Goal: Task Accomplishment & Management: Use online tool/utility

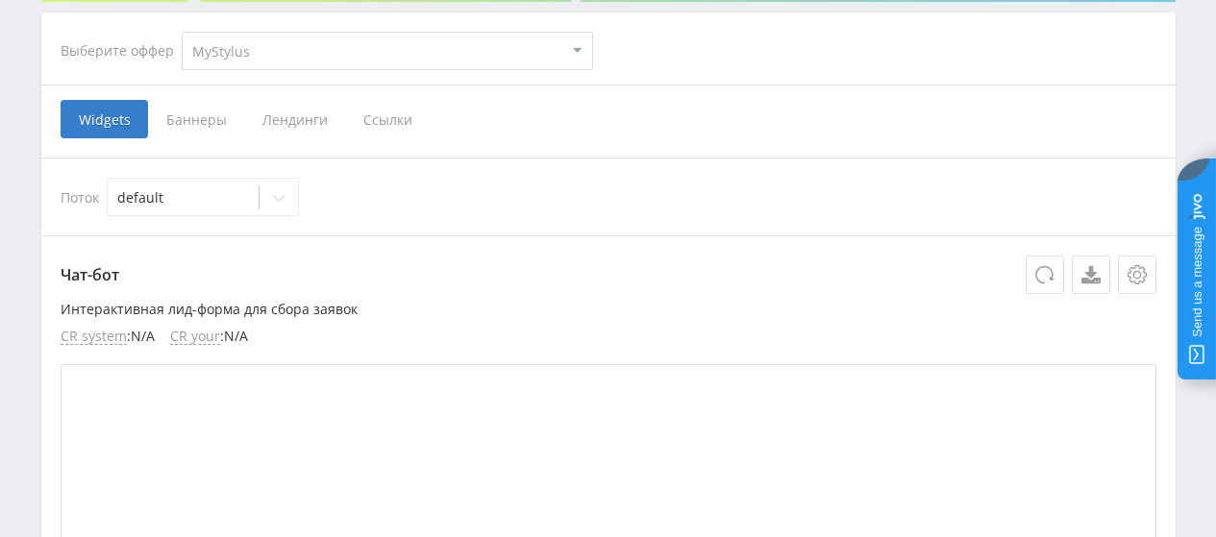
scroll to position [384, 0]
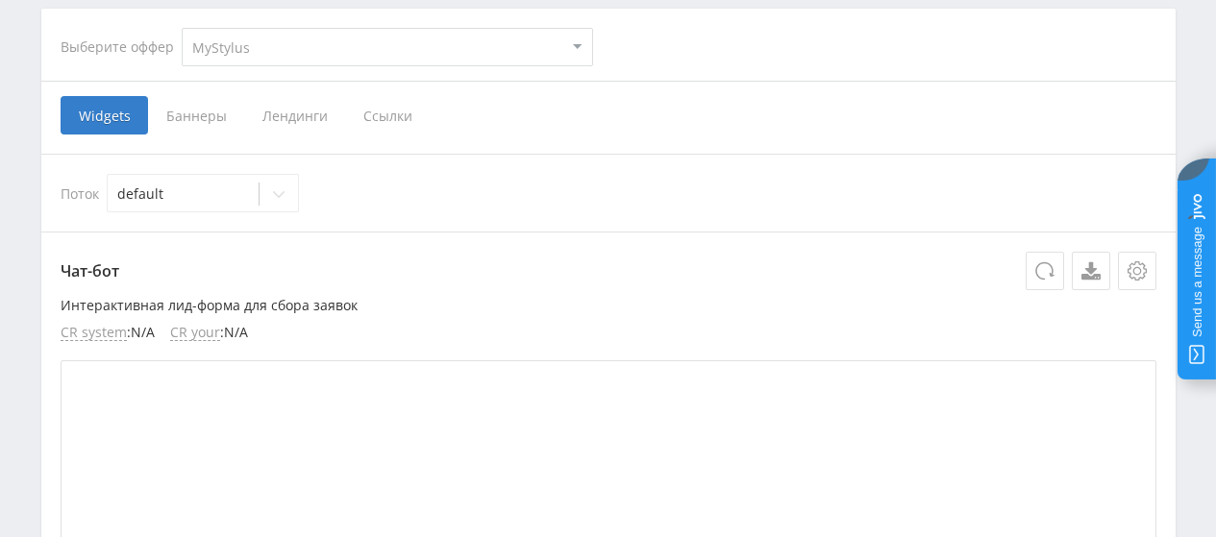
click at [385, 115] on span "Ссылки" at bounding box center [388, 115] width 86 height 38
click at [0, 0] on input "Ссылки" at bounding box center [0, 0] width 0 height 0
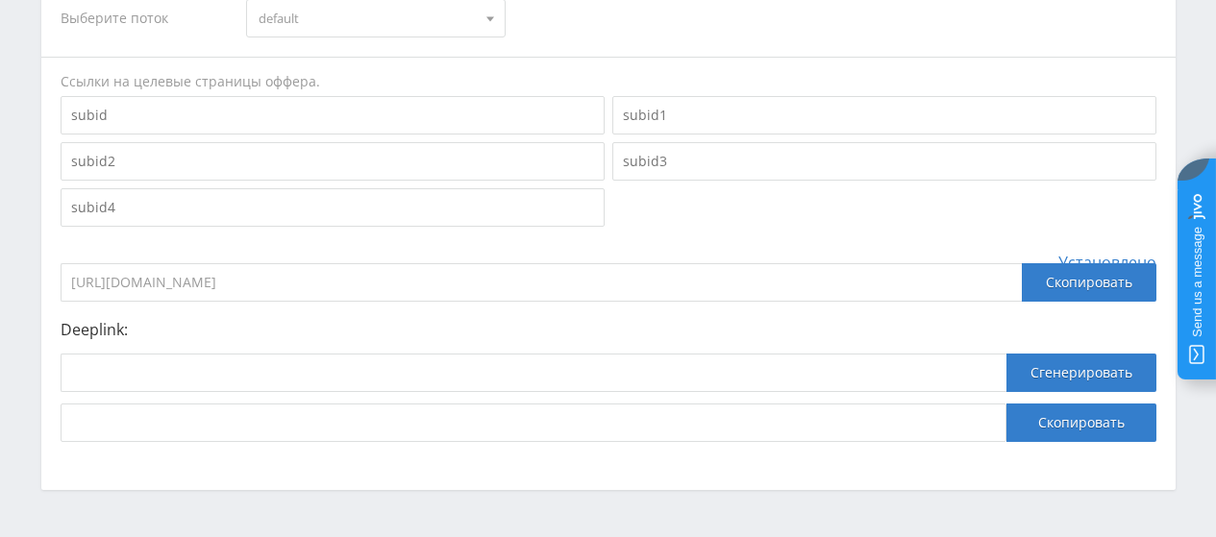
scroll to position [577, 0]
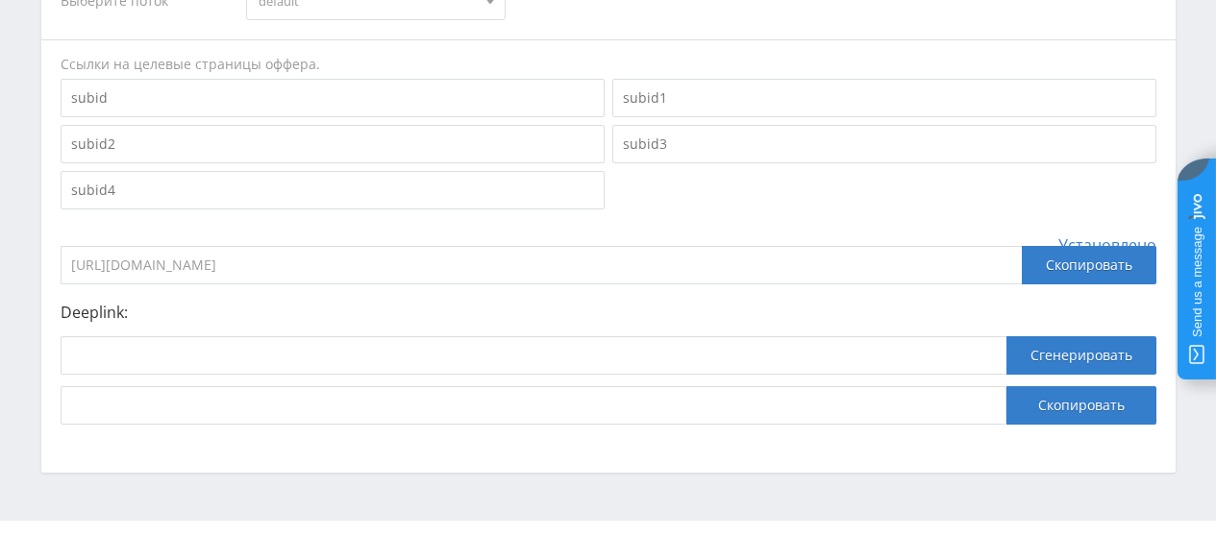
drag, startPoint x: 369, startPoint y: 261, endPoint x: 60, endPoint y: 254, distance: 309.6
click at [61, 254] on input "[URL][DOMAIN_NAME]" at bounding box center [541, 265] width 961 height 38
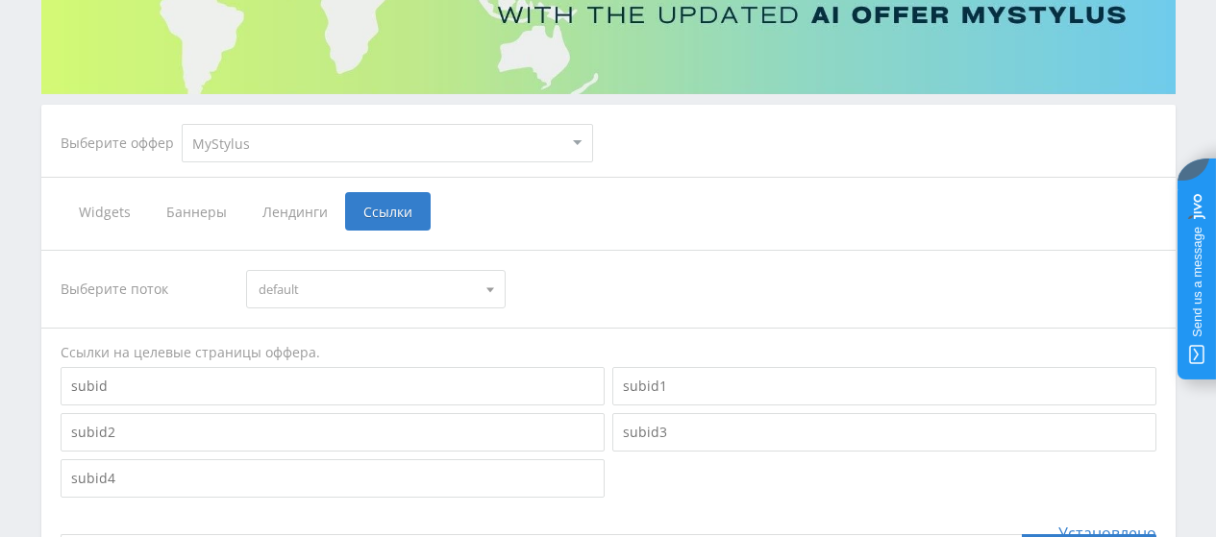
scroll to position [384, 0]
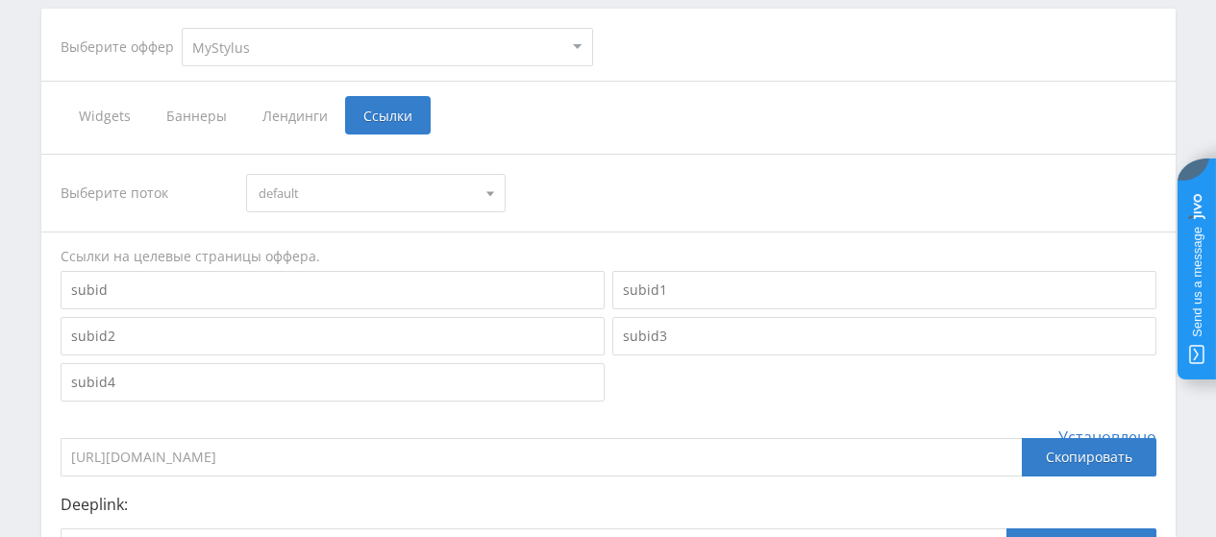
click at [484, 185] on div at bounding box center [490, 193] width 29 height 37
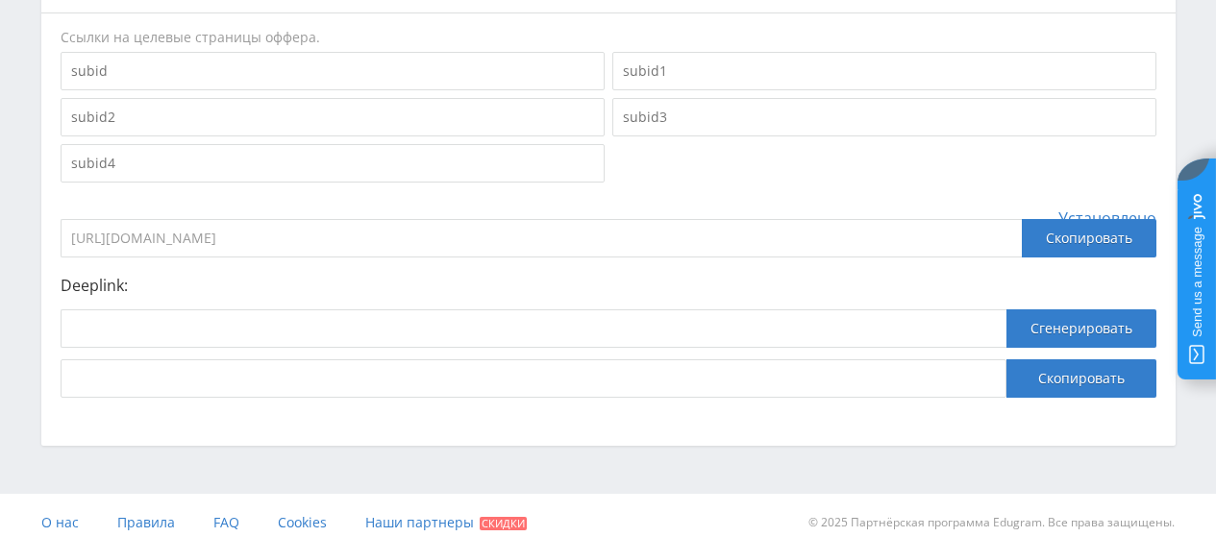
scroll to position [618, 0]
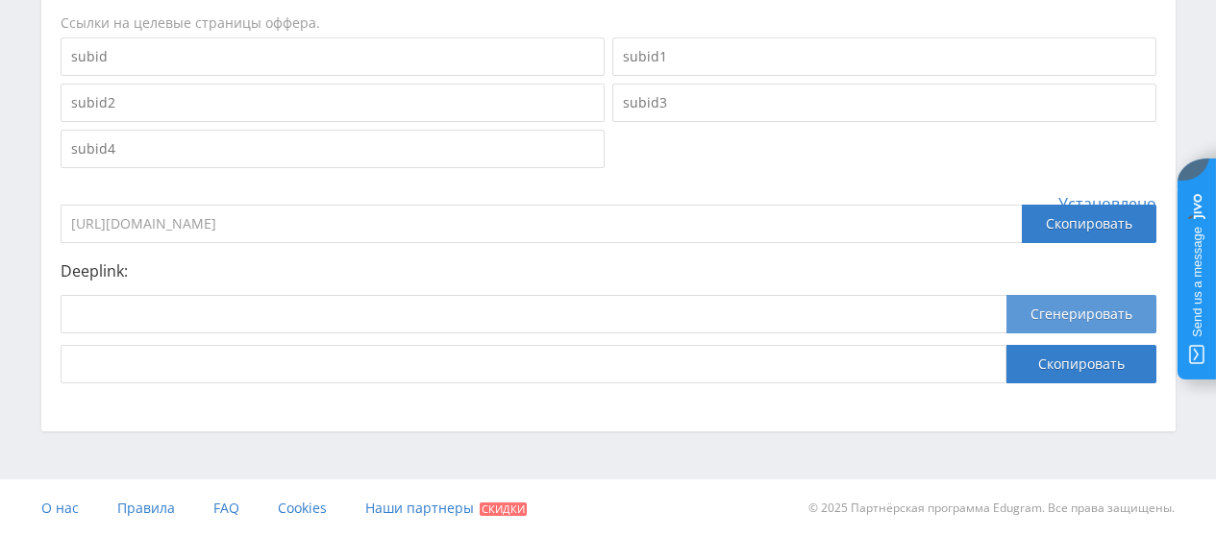
click at [1084, 324] on button "Сгенерировать" at bounding box center [1081, 314] width 150 height 38
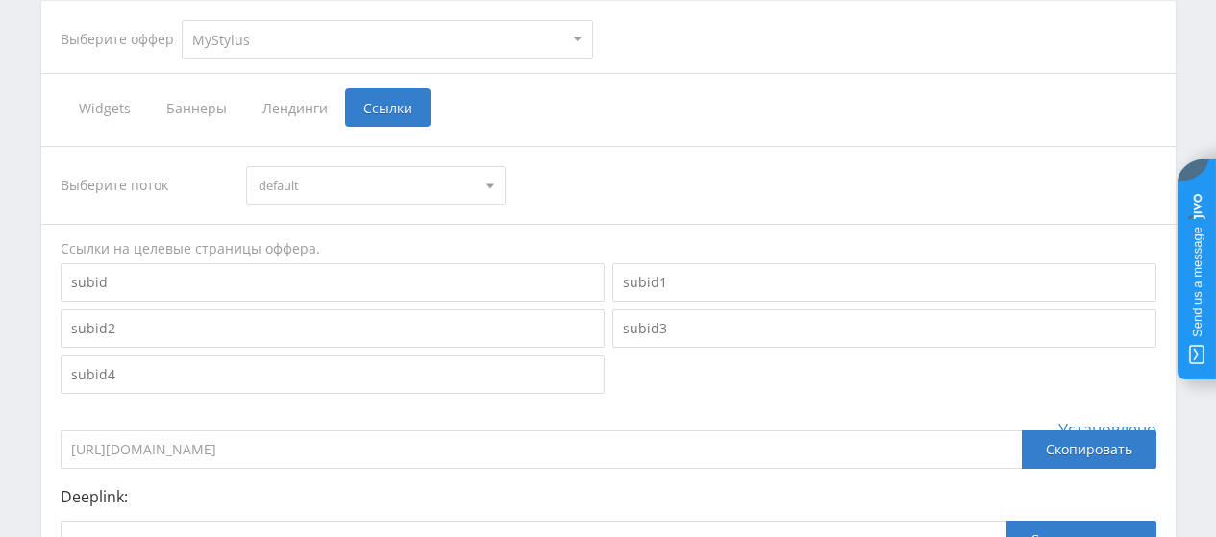
scroll to position [426, 0]
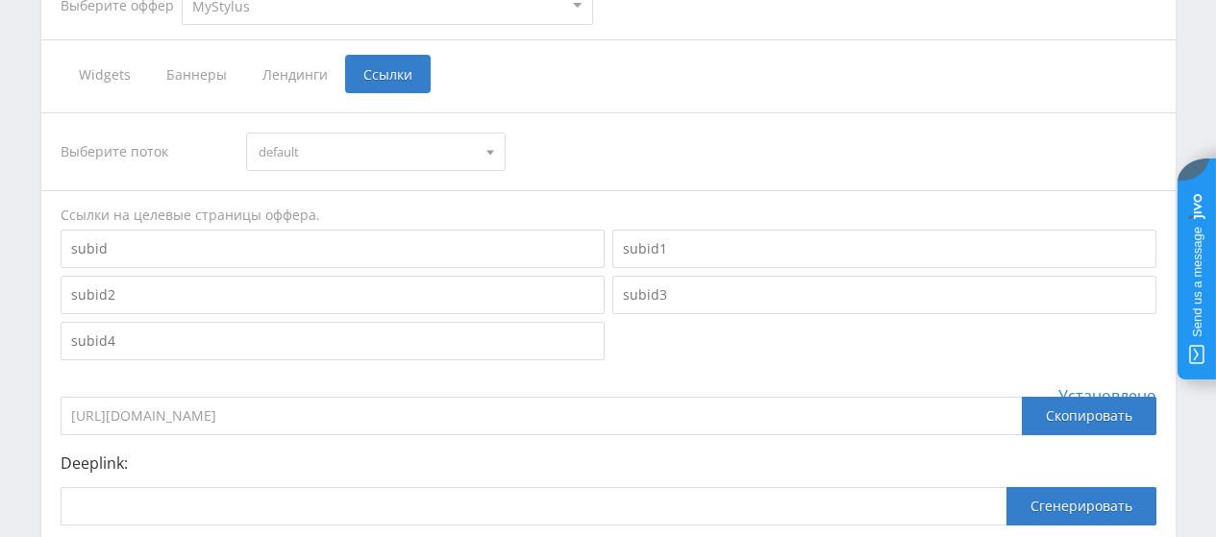
click at [180, 253] on input at bounding box center [333, 249] width 544 height 38
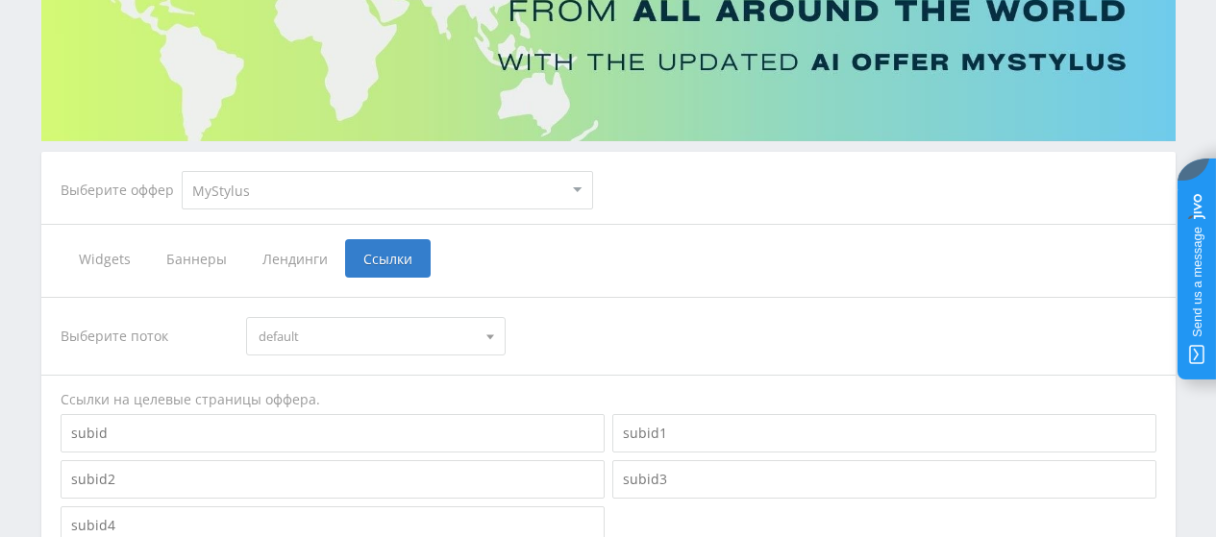
scroll to position [234, 0]
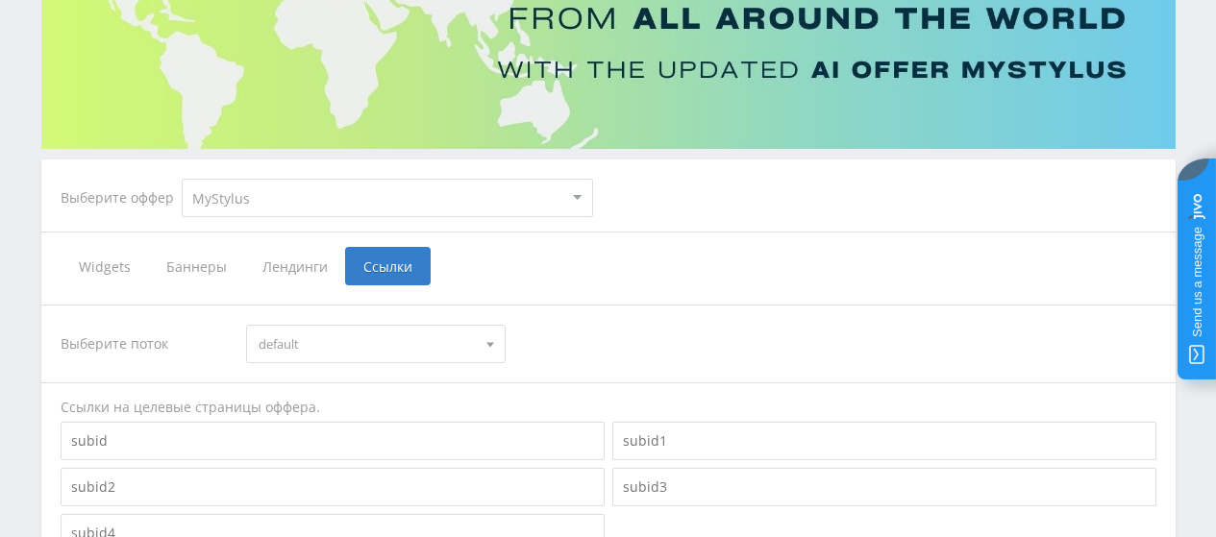
click at [482, 197] on select "MyStylus MyStylus - Revshare Кампус AI Studybay Автор24 Studybay [GEOGRAPHIC_DA…" at bounding box center [387, 198] width 411 height 38
select select "341"
click at [182, 179] on select "MyStylus MyStylus - Revshare Кампус AI Studybay Автор24 Studybay [GEOGRAPHIC_DA…" at bounding box center [387, 198] width 411 height 38
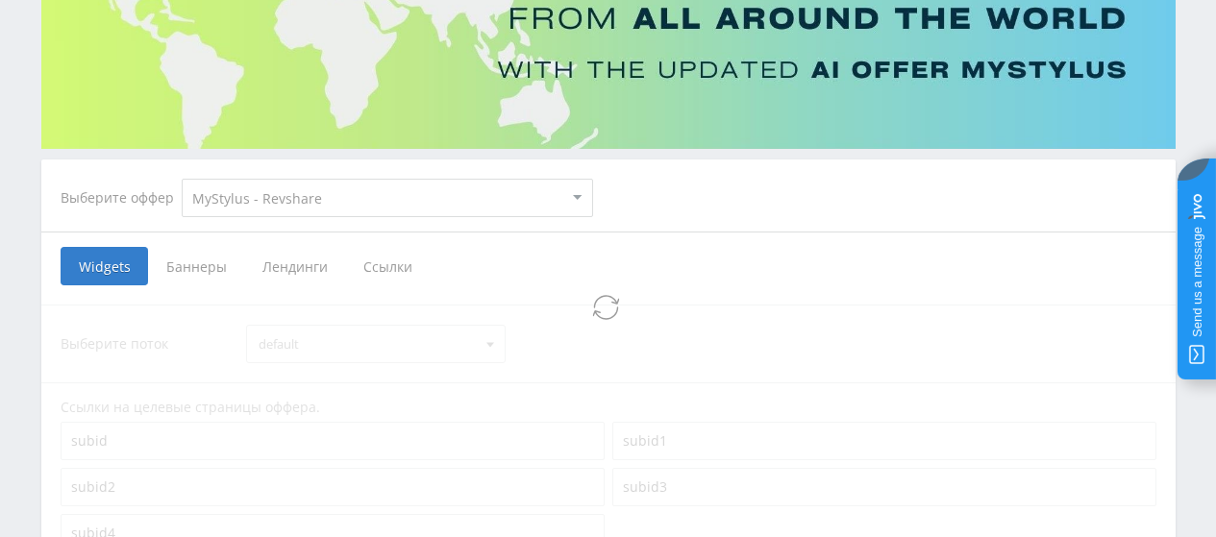
select select "341"
